Goal: Check status: Check status

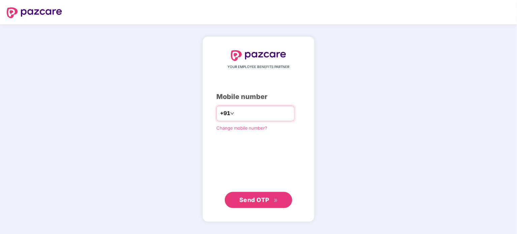
type input "**********"
click at [262, 195] on button "Send OTP" at bounding box center [258, 200] width 67 height 16
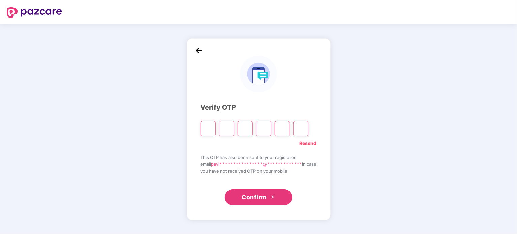
type input "*"
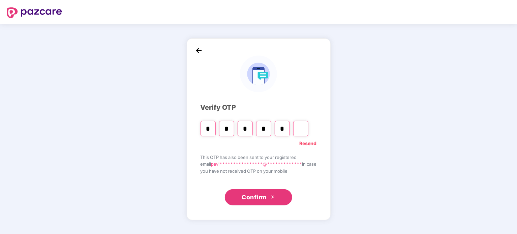
type input "*"
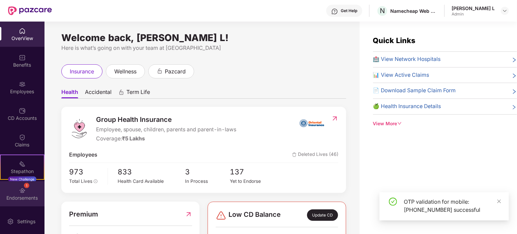
click at [16, 190] on div "1 Endorsements" at bounding box center [22, 193] width 45 height 25
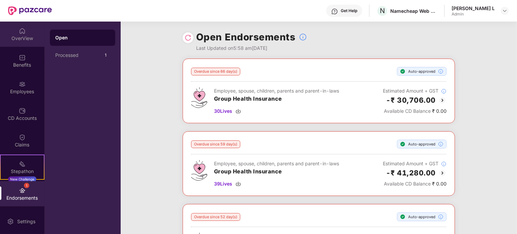
click at [18, 42] on div "OverView" at bounding box center [22, 34] width 45 height 25
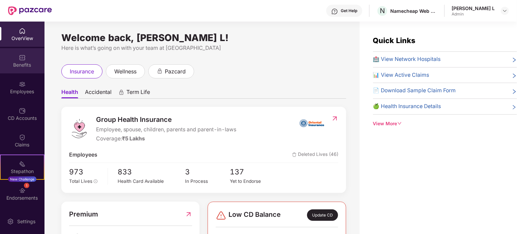
click at [18, 69] on div "Benefits" at bounding box center [22, 60] width 45 height 25
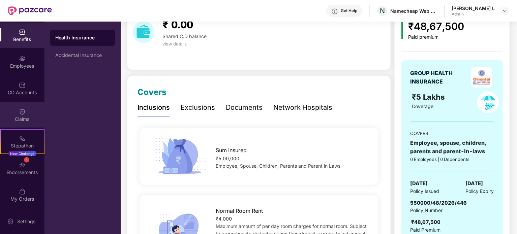
scroll to position [67, 0]
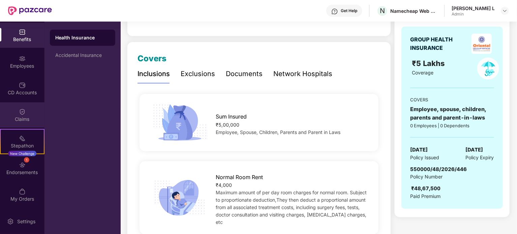
click at [22, 110] on img at bounding box center [22, 112] width 7 height 7
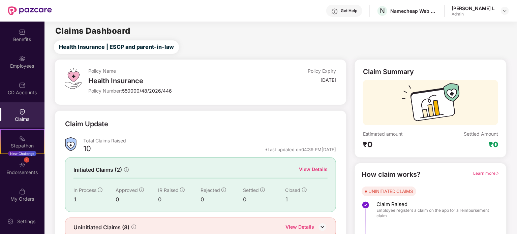
scroll to position [29, 0]
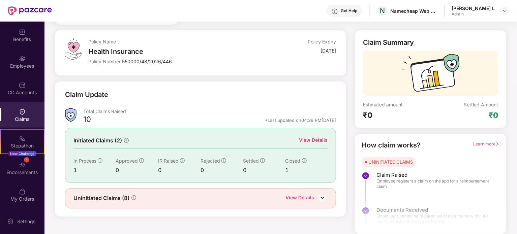
click at [116, 152] on div "Initiated Claims (2) View Details In Process 1 Approved 0 IR Raised 0 Rejected …" at bounding box center [200, 155] width 271 height 55
click at [119, 142] on span "Initiated Claims (2)" at bounding box center [98, 141] width 49 height 8
click at [323, 197] on img at bounding box center [323, 198] width 10 height 10
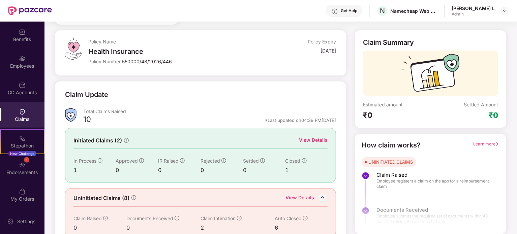
scroll to position [40, 0]
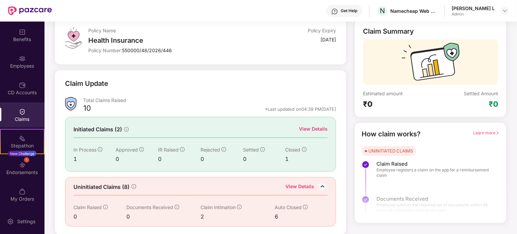
click at [124, 187] on span "Uninitiated Claims (8)" at bounding box center [102, 187] width 56 height 8
click at [129, 185] on span "Uninitiated Claims (8)" at bounding box center [102, 187] width 56 height 8
click at [317, 129] on div "View Details" at bounding box center [313, 128] width 29 height 7
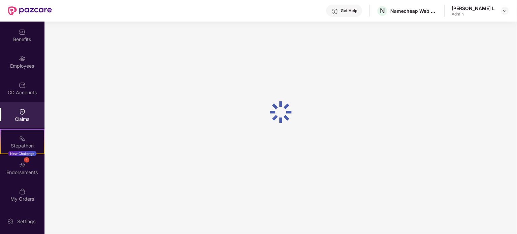
scroll to position [22, 0]
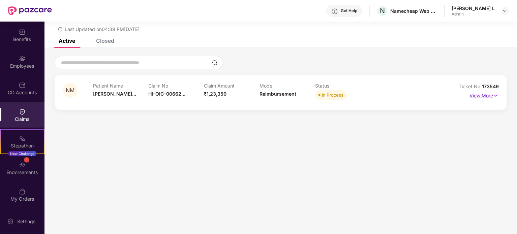
click at [495, 96] on img at bounding box center [496, 95] width 6 height 7
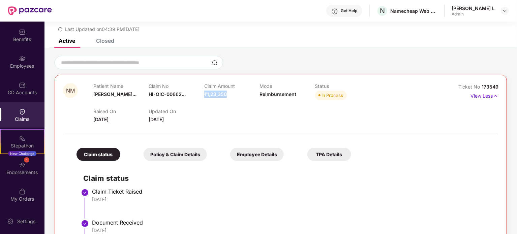
drag, startPoint x: 204, startPoint y: 95, endPoint x: 231, endPoint y: 95, distance: 27.0
click at [231, 95] on div "Claim Amount ₹1,23,350" at bounding box center [231, 92] width 55 height 19
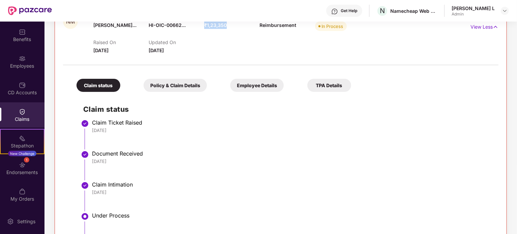
scroll to position [57, 0]
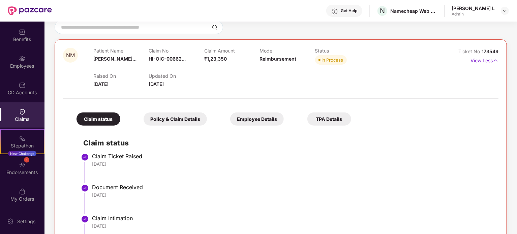
click at [185, 119] on div "Policy & Claim Details" at bounding box center [175, 119] width 63 height 13
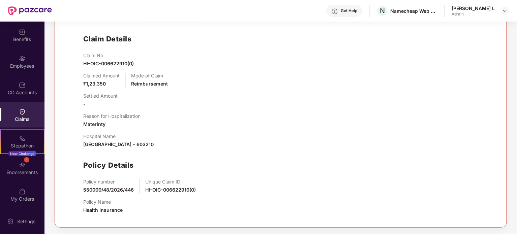
scroll to position [60, 0]
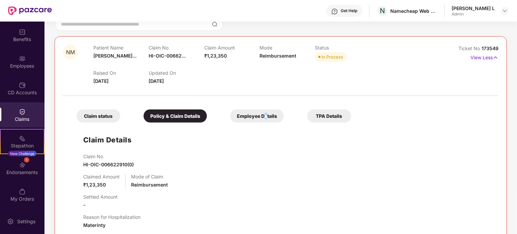
click at [266, 117] on div "Employee Details" at bounding box center [257, 116] width 54 height 13
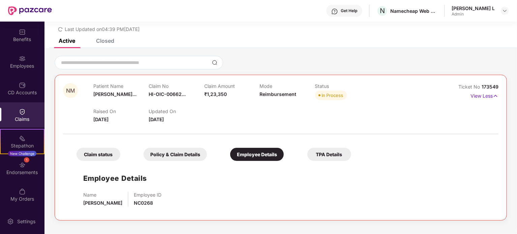
click at [340, 152] on div "TPA Details" at bounding box center [330, 154] width 44 height 13
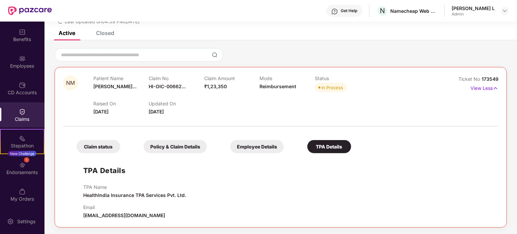
click at [182, 153] on div "Policy & Claim Details" at bounding box center [175, 146] width 63 height 13
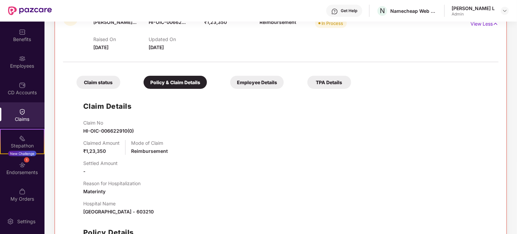
scroll to position [127, 0]
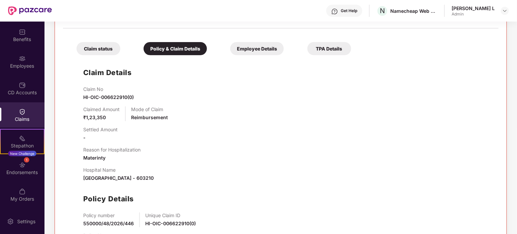
click at [101, 48] on div "Claim status" at bounding box center [99, 48] width 44 height 13
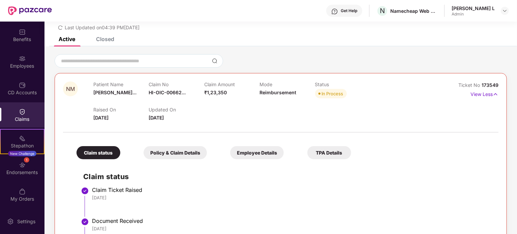
scroll to position [0, 0]
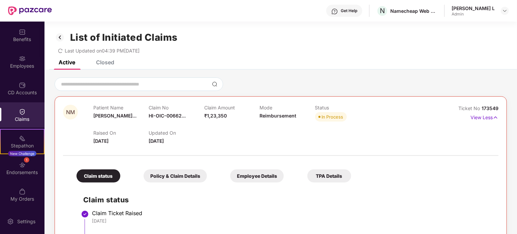
click at [112, 64] on div "Closed" at bounding box center [105, 62] width 18 height 7
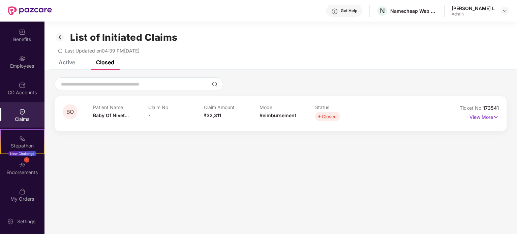
click at [112, 111] on div "Patient Name Baby Of Nivet..." at bounding box center [121, 114] width 56 height 19
click at [111, 115] on span "Baby Of Nivet..." at bounding box center [111, 116] width 36 height 6
click at [480, 116] on p "View More" at bounding box center [484, 116] width 29 height 9
